Goal: Task Accomplishment & Management: Use online tool/utility

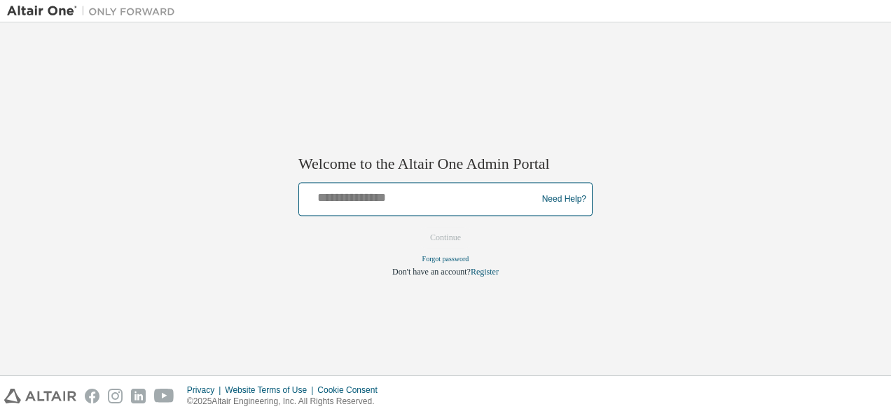
click at [336, 199] on input "text" at bounding box center [420, 196] width 230 height 20
type input "**********"
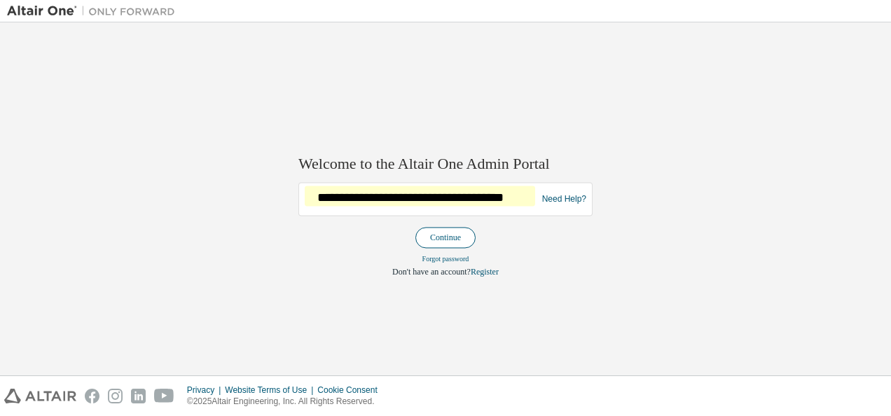
click at [447, 231] on button "Continue" at bounding box center [445, 238] width 60 height 21
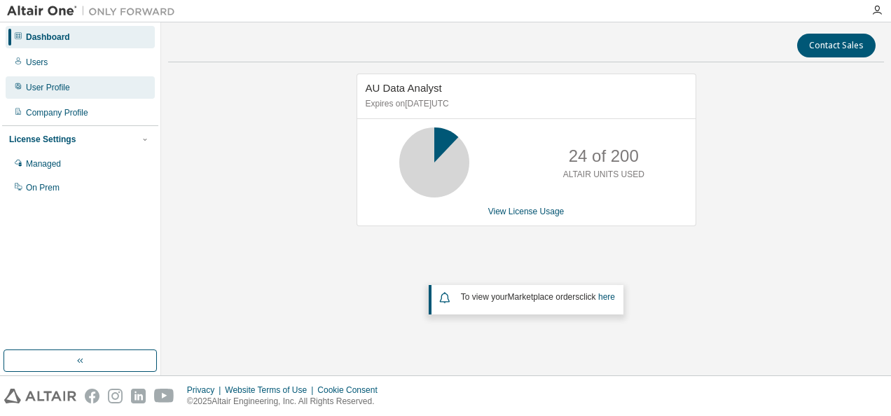
click at [50, 82] on div "User Profile" at bounding box center [48, 87] width 44 height 11
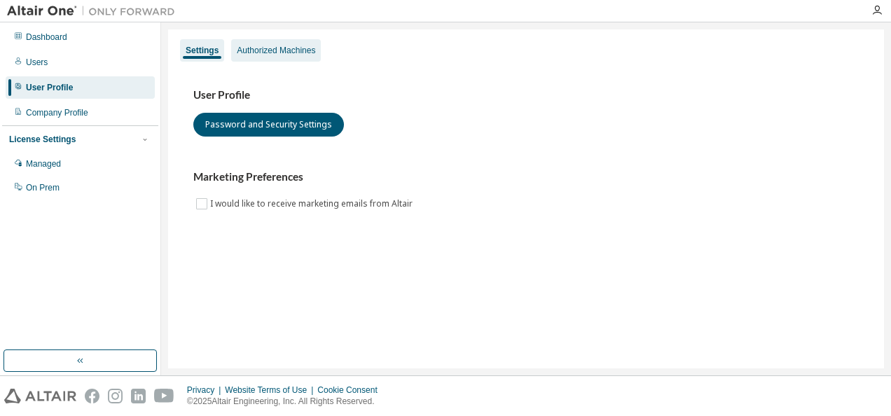
click at [278, 53] on div "Authorized Machines" at bounding box center [276, 50] width 78 height 11
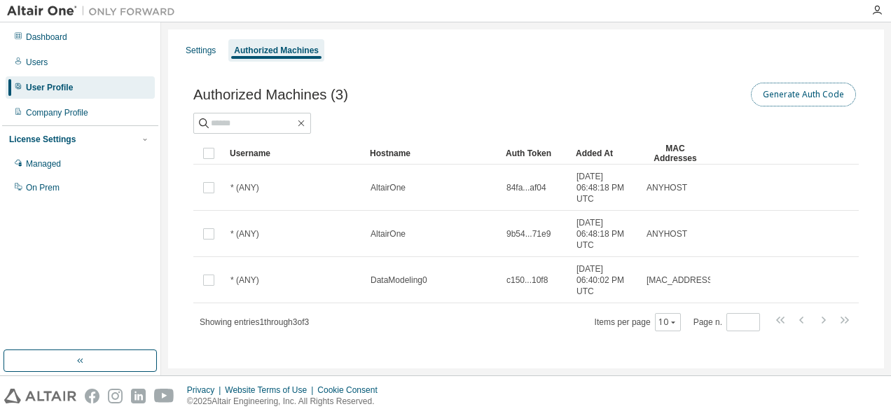
click at [818, 87] on button "Generate Auth Code" at bounding box center [803, 95] width 105 height 24
